Goal: Information Seeking & Learning: Find specific fact

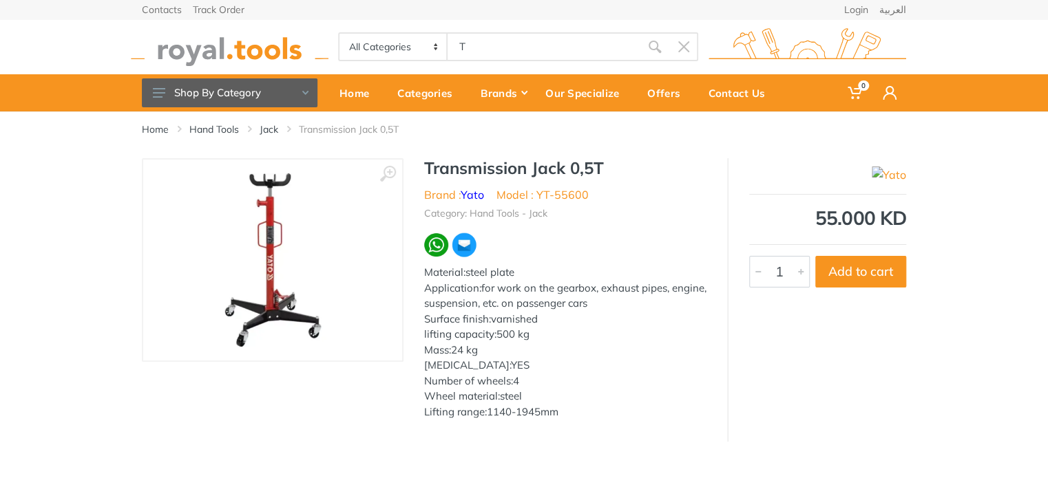
type input "TR"
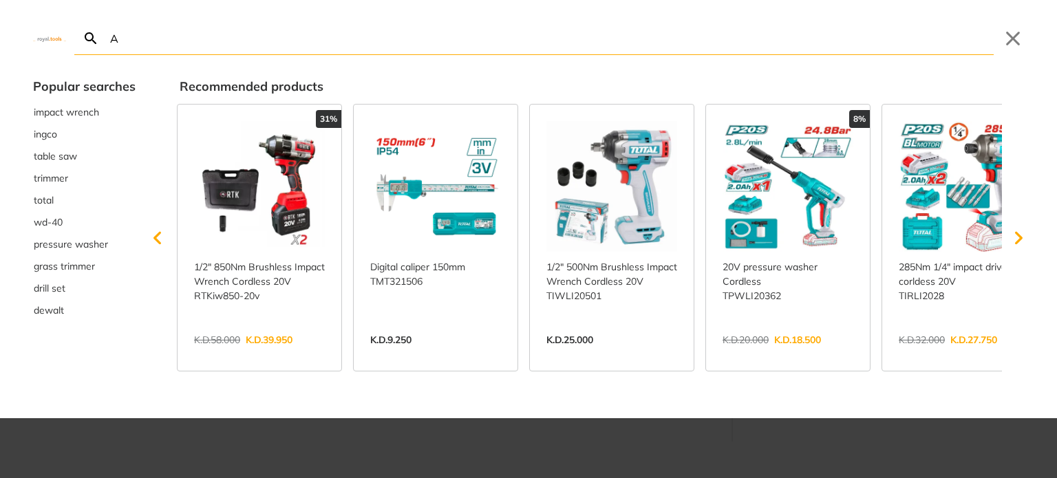
type input "AN"
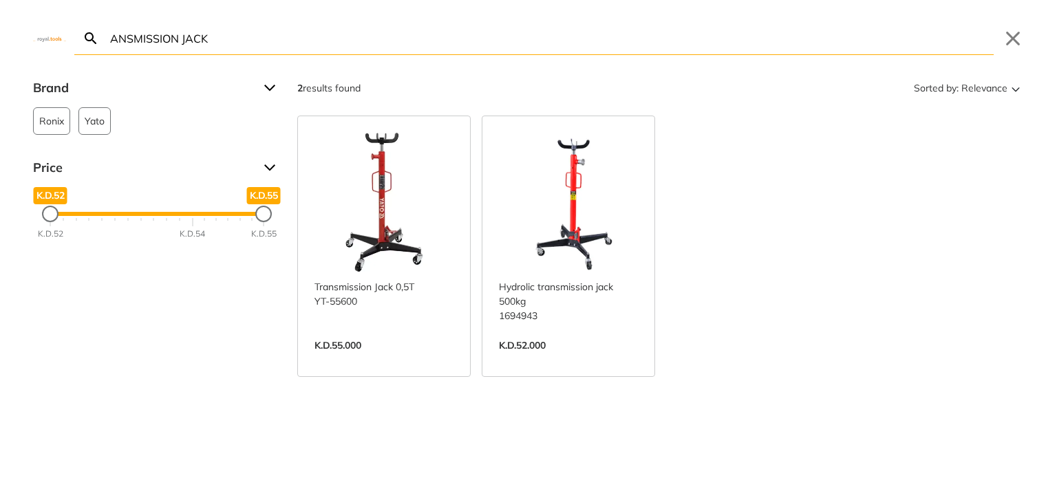
type input "ANSMISSION JACK"
